Goal: Task Accomplishment & Management: Complete application form

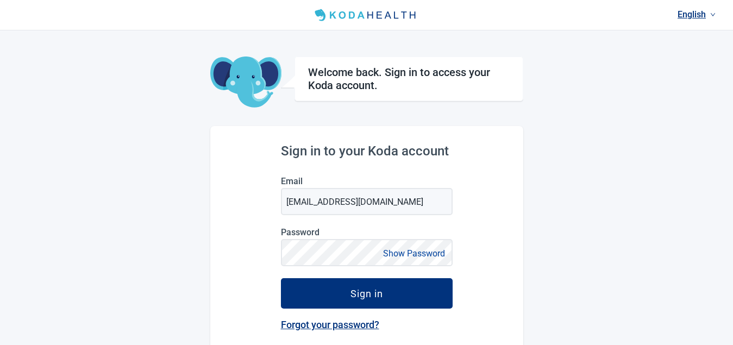
click at [600, 158] on div "English Welcome back. Sign in to access your Koda account. Sign in to your Koda…" at bounding box center [366, 227] width 733 height 454
drag, startPoint x: 612, startPoint y: 229, endPoint x: 585, endPoint y: 222, distance: 27.7
click at [612, 227] on div "English Welcome back. Sign in to access your Koda account. Sign in to your Koda…" at bounding box center [366, 227] width 733 height 454
click at [551, 282] on div "English Welcome back. Sign in to access your Koda account. Sign in to your Koda…" at bounding box center [366, 227] width 733 height 454
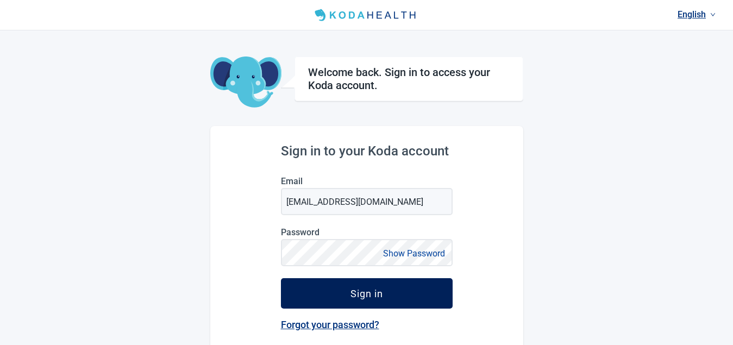
click at [353, 291] on div "Sign in" at bounding box center [366, 293] width 33 height 11
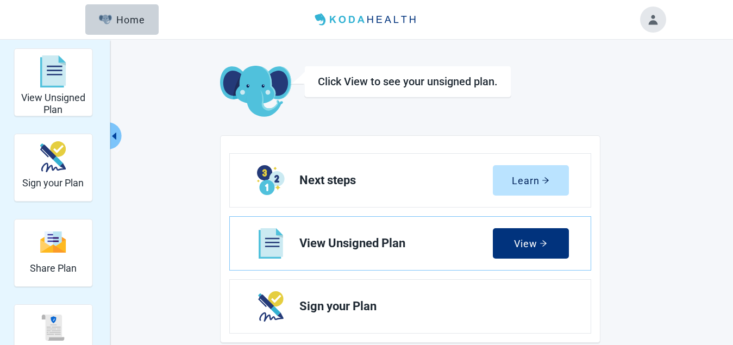
click at [532, 180] on div "Learn" at bounding box center [530, 180] width 37 height 11
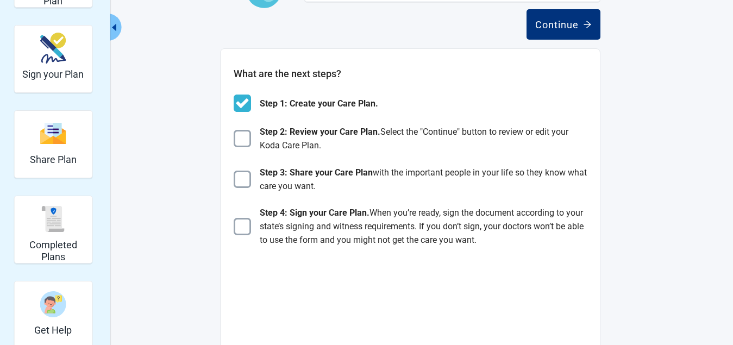
scroll to position [489, 0]
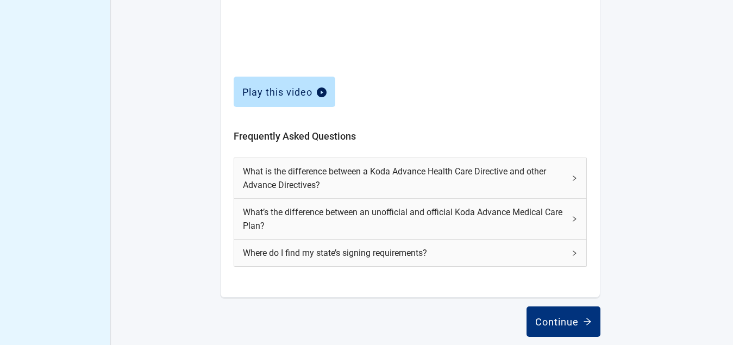
click at [573, 178] on icon "right" at bounding box center [574, 178] width 7 height 7
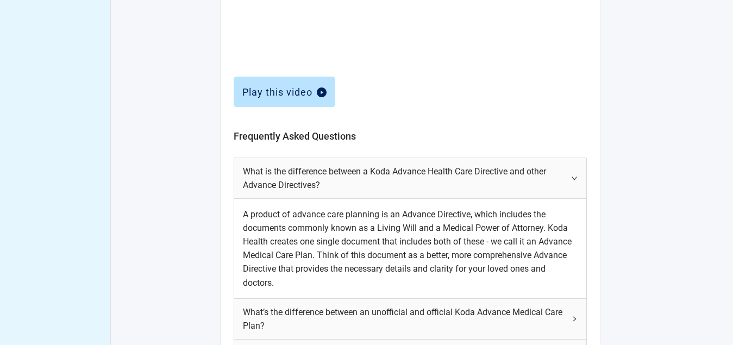
scroll to position [543, 0]
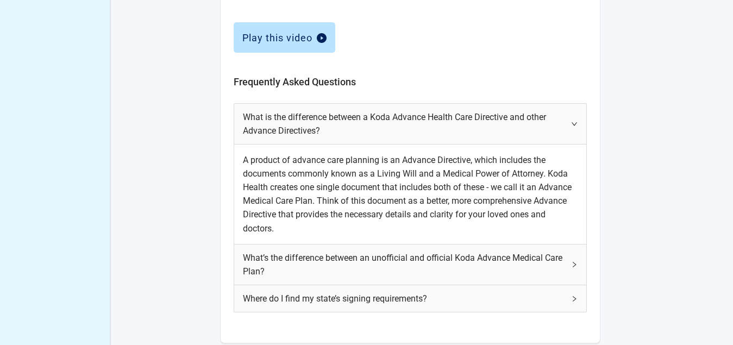
click at [573, 123] on icon "right" at bounding box center [573, 123] width 5 height 3
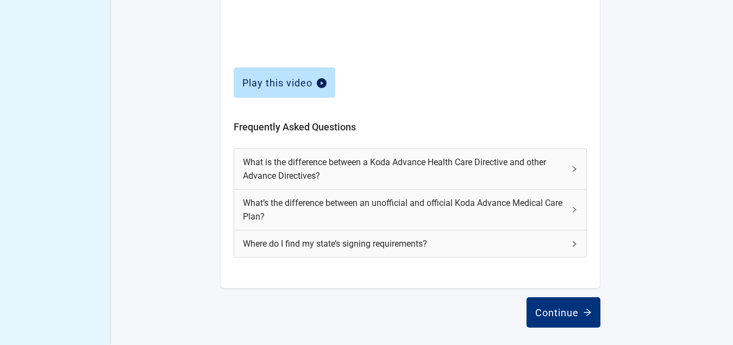
scroll to position [498, 0]
click at [573, 208] on icon "right" at bounding box center [574, 209] width 3 height 5
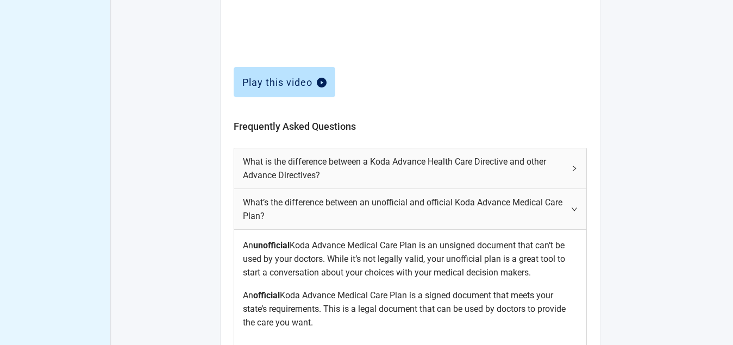
scroll to position [616, 0]
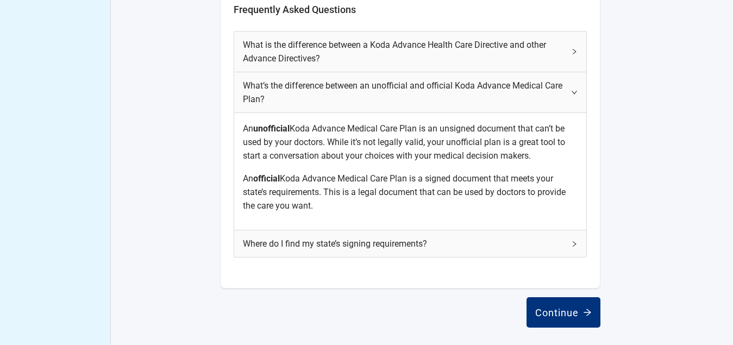
click at [573, 90] on icon "right" at bounding box center [574, 92] width 7 height 7
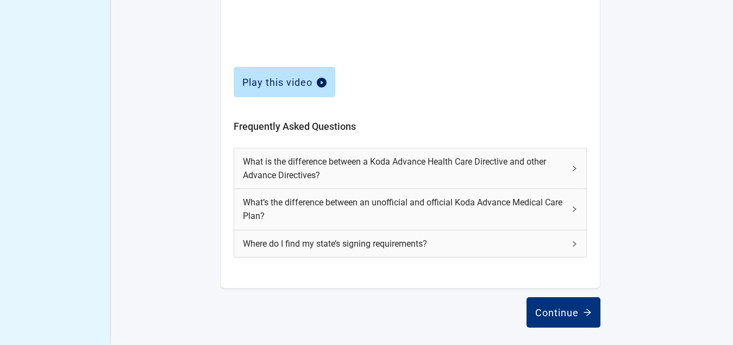
scroll to position [498, 0]
click at [553, 310] on div "Continue" at bounding box center [563, 312] width 57 height 11
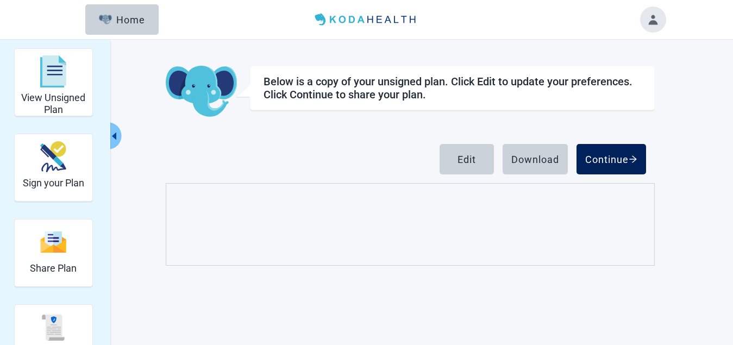
click at [611, 155] on div "Continue" at bounding box center [611, 159] width 52 height 11
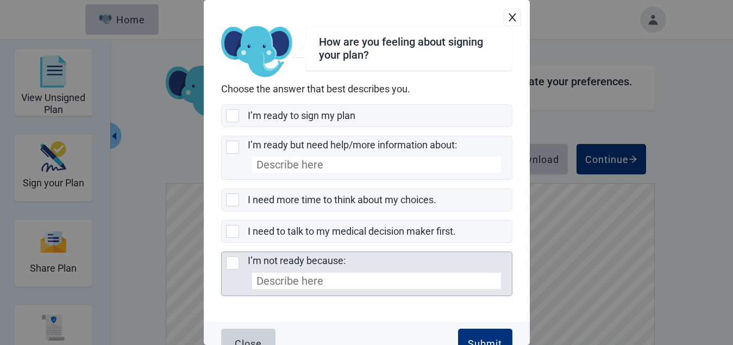
click at [234, 260] on div "I’m not ready because:, checkbox, not selected" at bounding box center [232, 262] width 13 height 13
click at [222, 252] on input "I’m not ready because:" at bounding box center [221, 252] width 1 height 1
checkbox input "true"
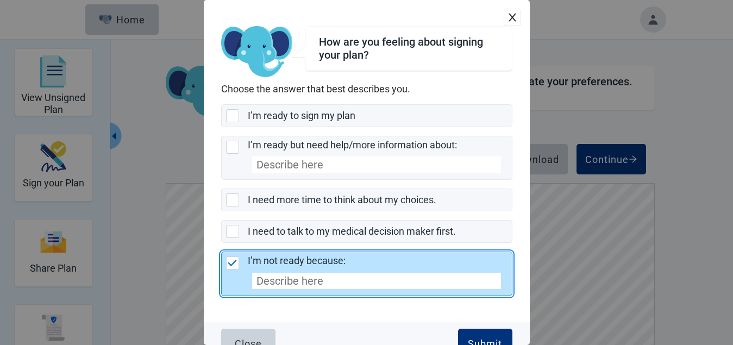
click at [290, 283] on input "I’m not ready because:" at bounding box center [376, 281] width 249 height 16
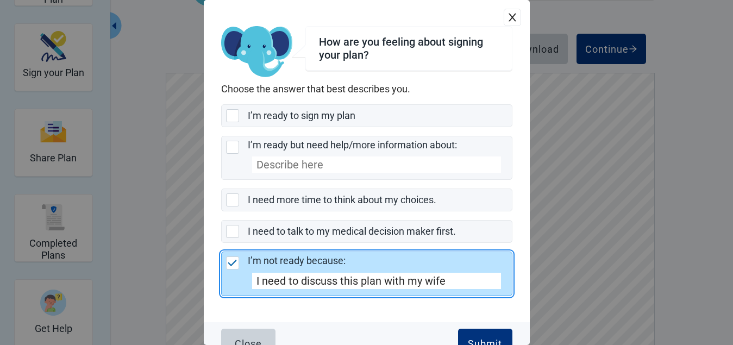
scroll to position [133, 0]
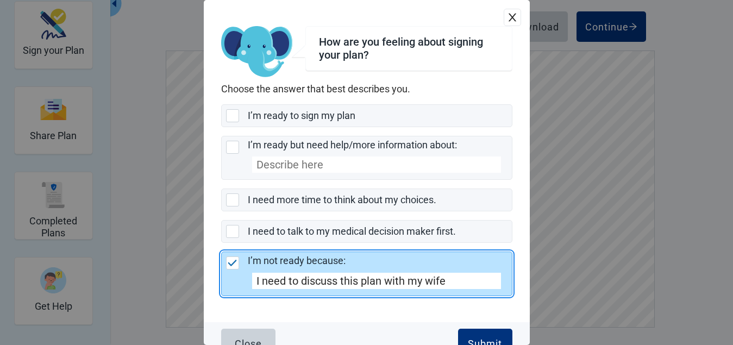
type input "I need to discuss this plan with my wife"
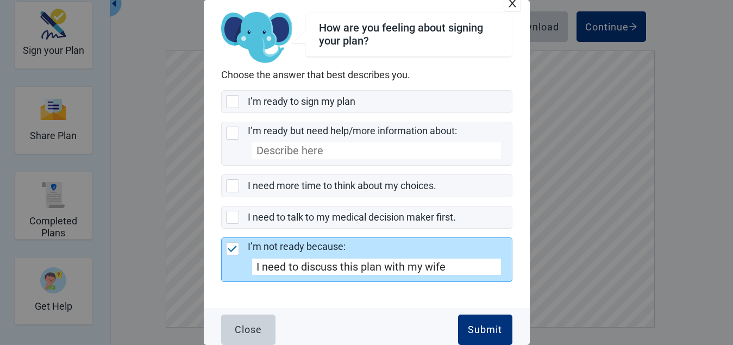
scroll to position [16, 0]
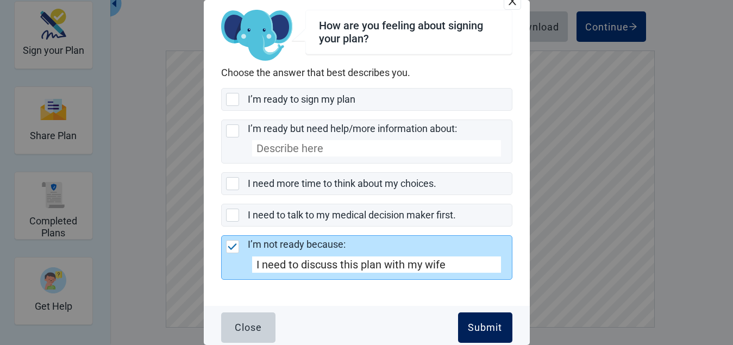
click at [475, 325] on div "Submit" at bounding box center [485, 327] width 34 height 11
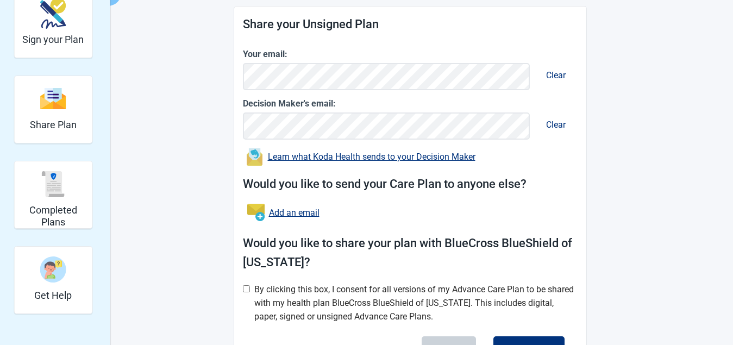
scroll to position [205, 0]
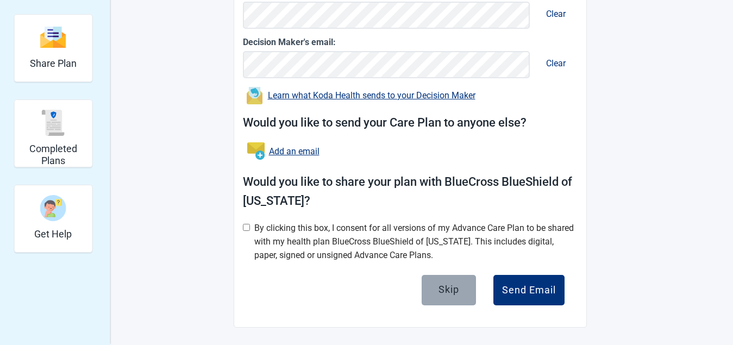
click at [450, 286] on div "Skip" at bounding box center [448, 289] width 21 height 11
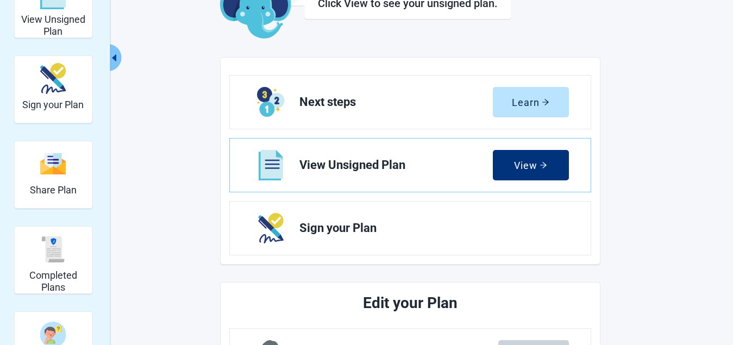
scroll to position [77, 0]
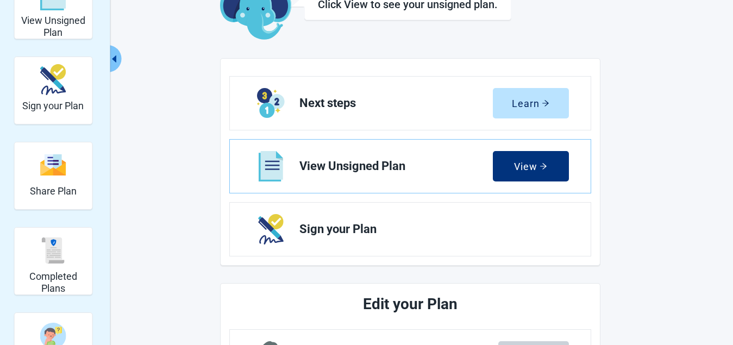
click at [666, 285] on div "View Unsigned Plan Sign your Plan Share Plan Completed Plans Get Help Click Vie…" at bounding box center [366, 344] width 733 height 763
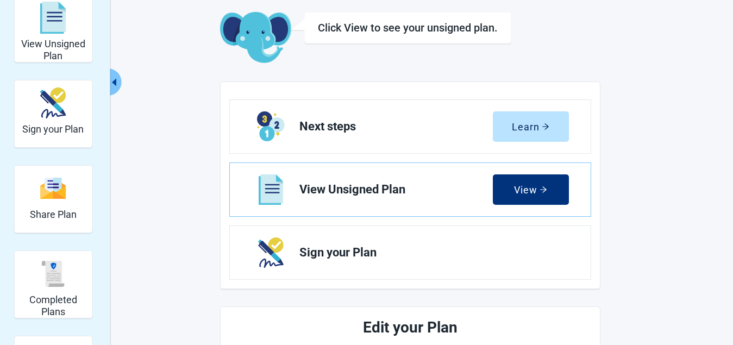
scroll to position [0, 0]
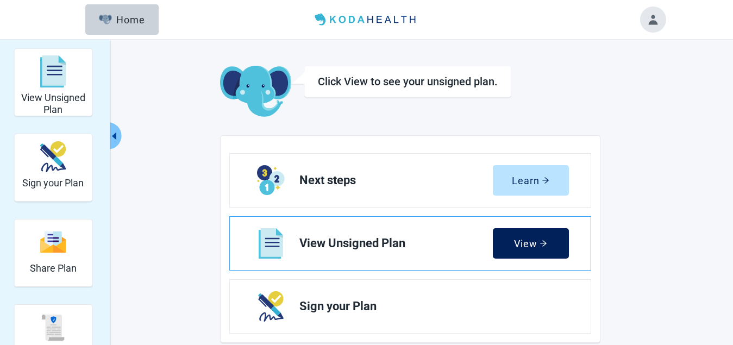
click at [521, 240] on div "View" at bounding box center [530, 243] width 33 height 11
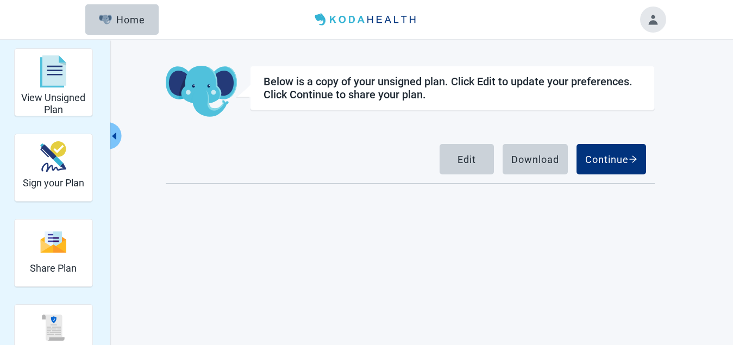
click at [616, 157] on div "Continue" at bounding box center [611, 159] width 52 height 11
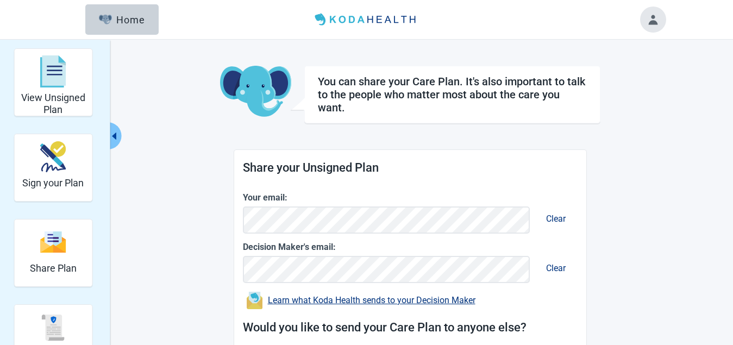
scroll to position [205, 0]
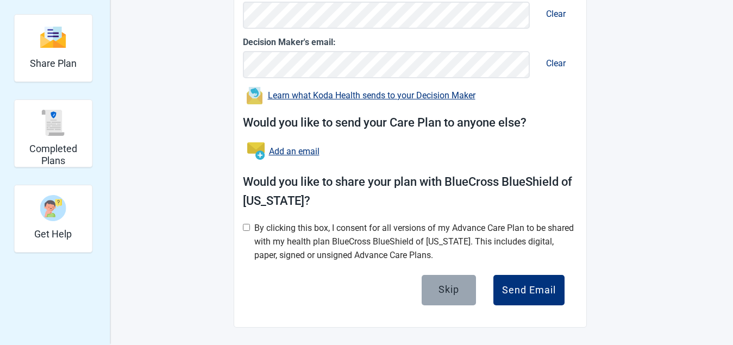
click at [451, 287] on div "Skip" at bounding box center [448, 289] width 21 height 11
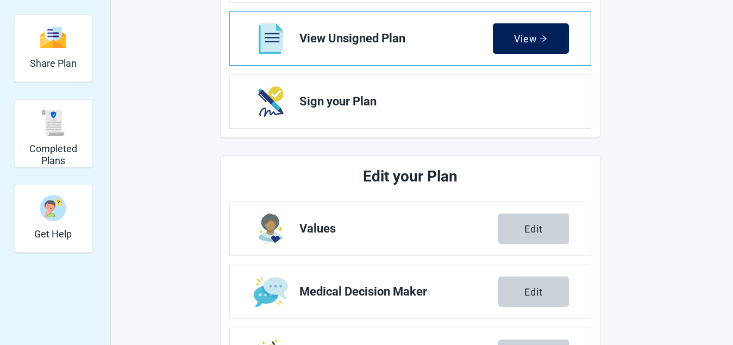
click at [536, 35] on div "View" at bounding box center [530, 38] width 33 height 11
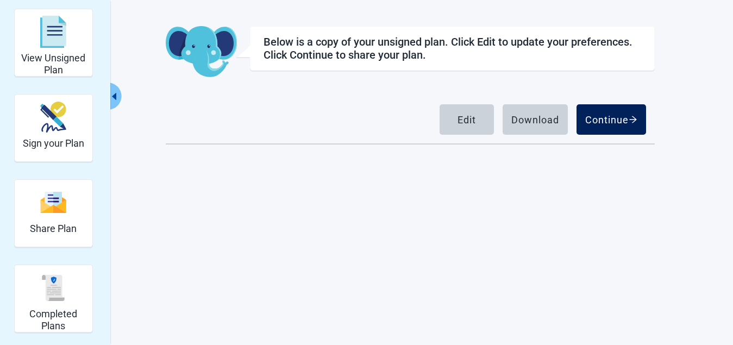
click at [606, 117] on div "Continue" at bounding box center [611, 119] width 52 height 11
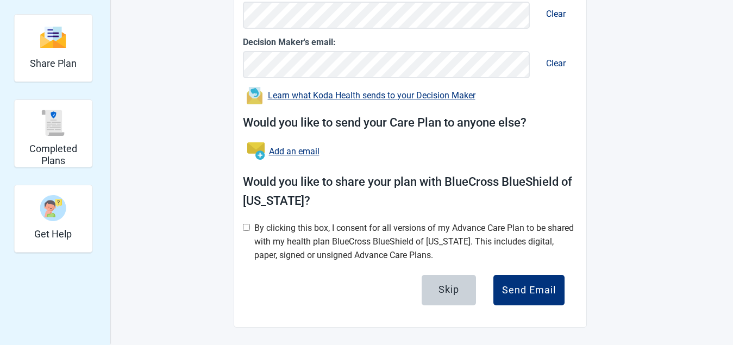
scroll to position [40, 0]
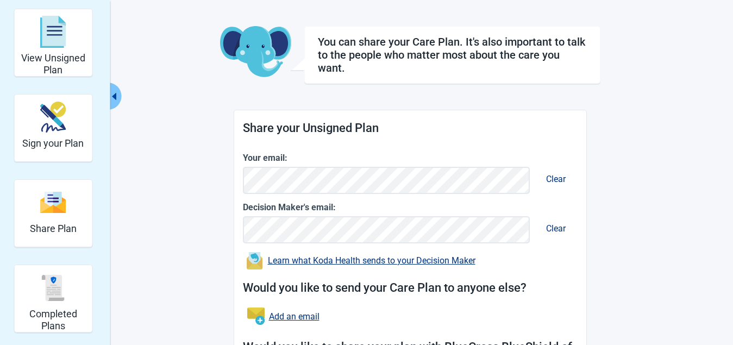
click at [556, 177] on span "Clear" at bounding box center [555, 179] width 37 height 28
click at [554, 228] on span "Clear" at bounding box center [555, 229] width 37 height 28
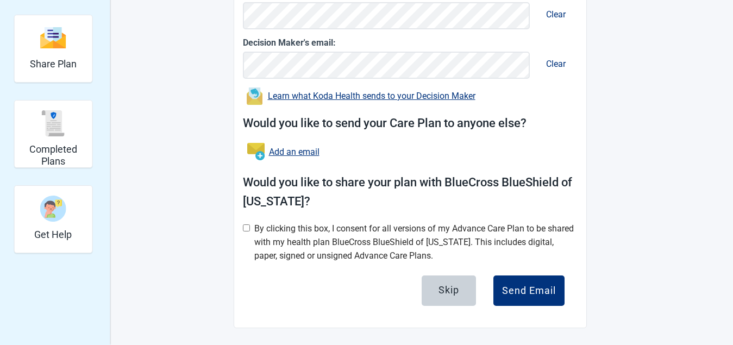
scroll to position [205, 0]
click at [449, 285] on div "Skip" at bounding box center [448, 289] width 21 height 11
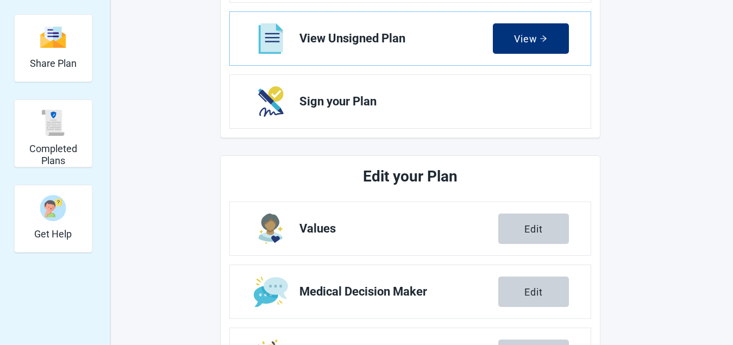
click at [51, 124] on img "Completed Plans" at bounding box center [53, 123] width 26 height 26
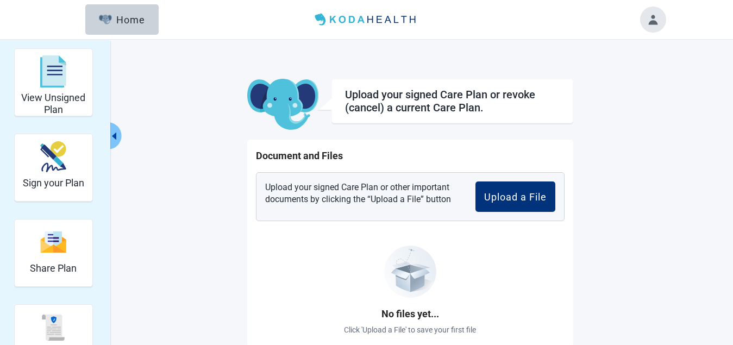
scroll to position [40, 0]
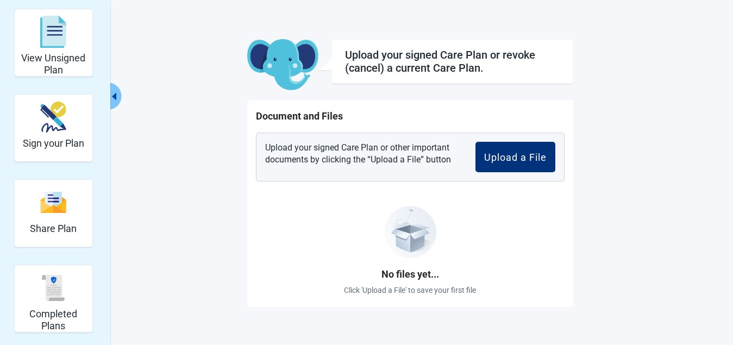
click at [163, 93] on main "Upload your signed Care Plan or revoke (cancel) a current Care Plan. Document a…" at bounding box center [410, 173] width 511 height 268
click at [511, 203] on div "No files yet... Click 'Upload a File' to save your first file" at bounding box center [410, 244] width 309 height 108
click at [40, 31] on img "View Unsigned Plan" at bounding box center [53, 32] width 26 height 33
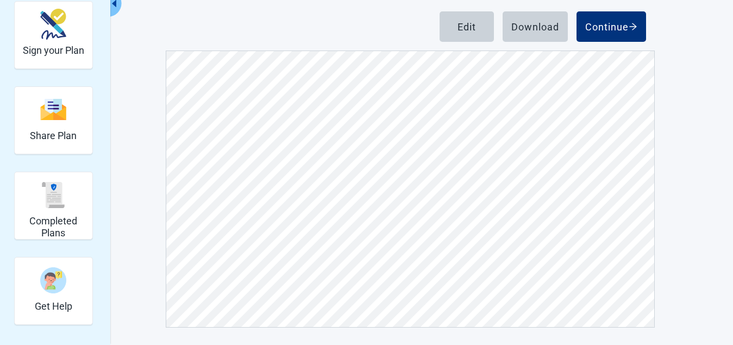
scroll to position [4401, 0]
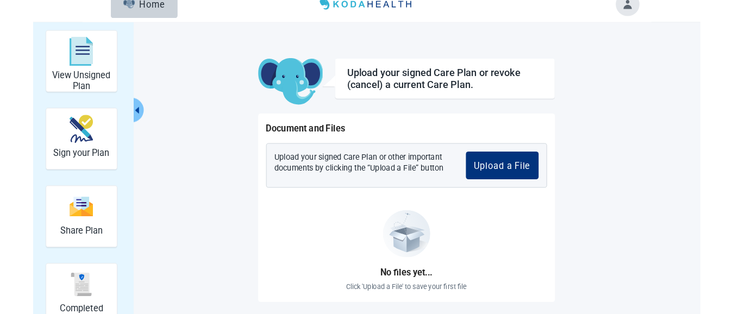
scroll to position [40, 0]
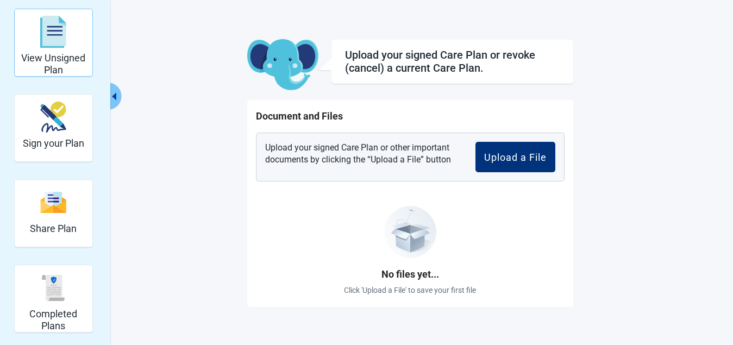
click at [41, 40] on img "View Unsigned Plan" at bounding box center [53, 32] width 26 height 33
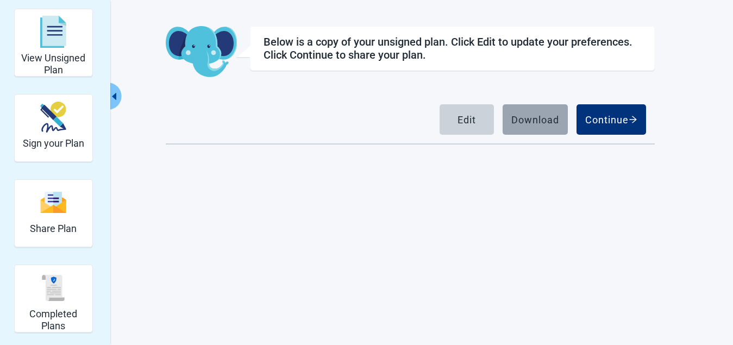
click at [532, 117] on div "Download" at bounding box center [535, 119] width 48 height 11
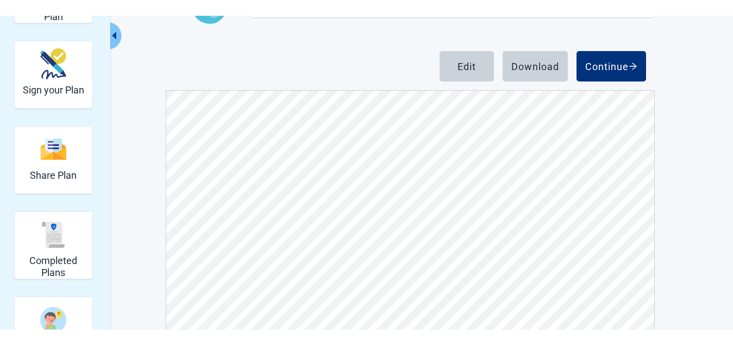
scroll to position [598, 0]
